Goal: Information Seeking & Learning: Learn about a topic

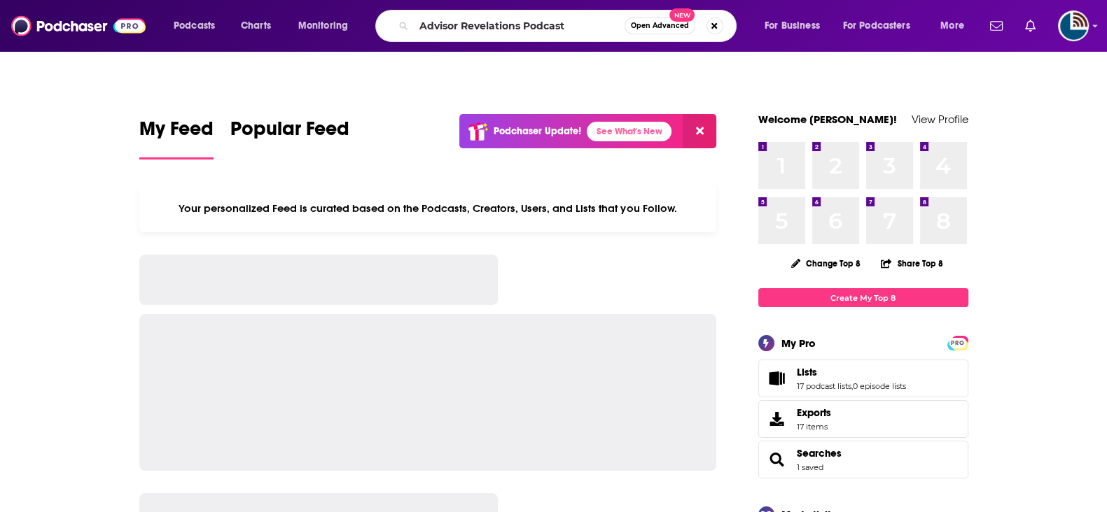
type input "Advisor Revelations Podcast"
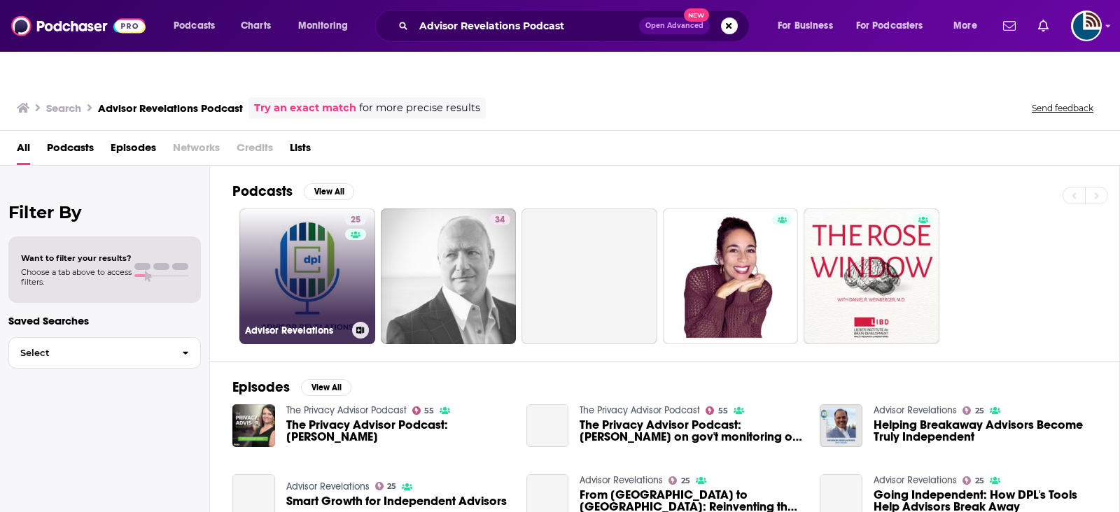
click at [298, 250] on link "25 Advisor Revelations" at bounding box center [307, 277] width 136 height 136
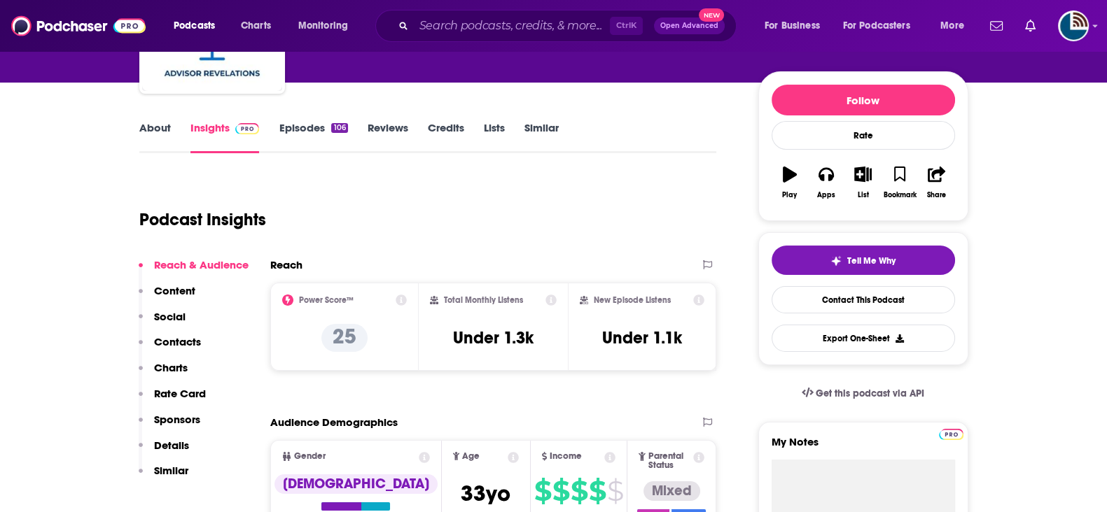
scroll to position [175, 0]
click at [158, 122] on link "About" at bounding box center [155, 138] width 32 height 32
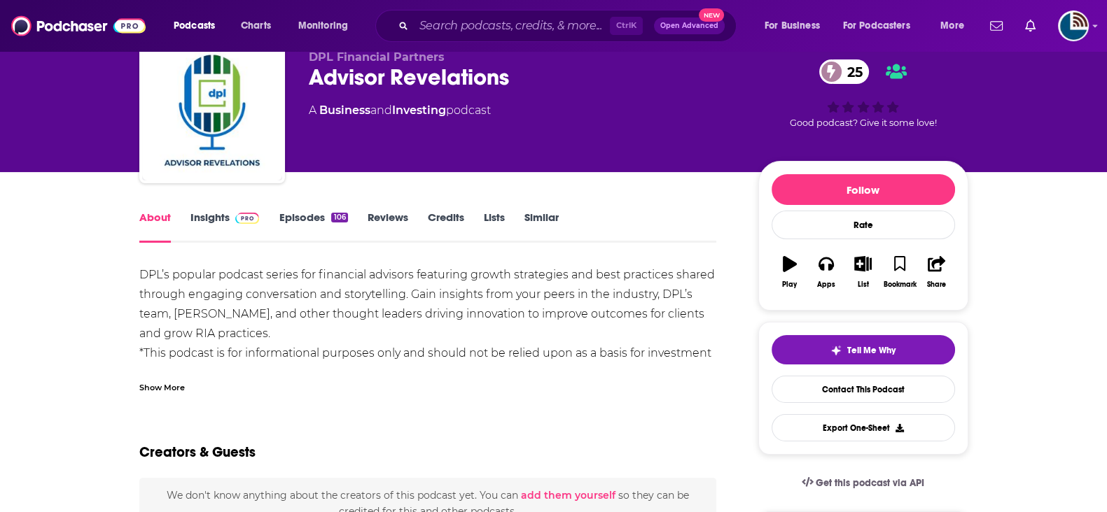
scroll to position [87, 0]
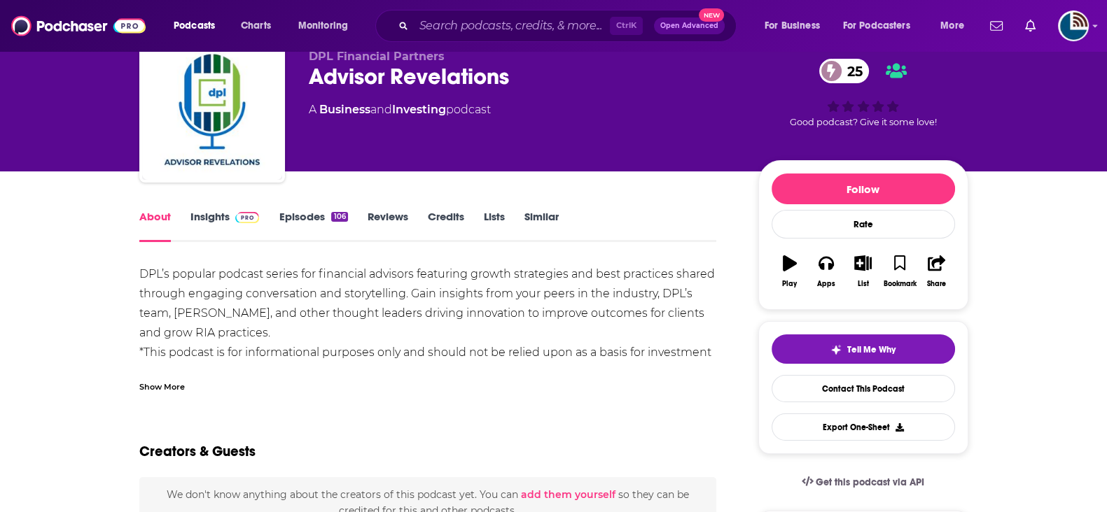
click at [158, 379] on div "Show More" at bounding box center [162, 385] width 46 height 13
